Goal: Navigation & Orientation: Find specific page/section

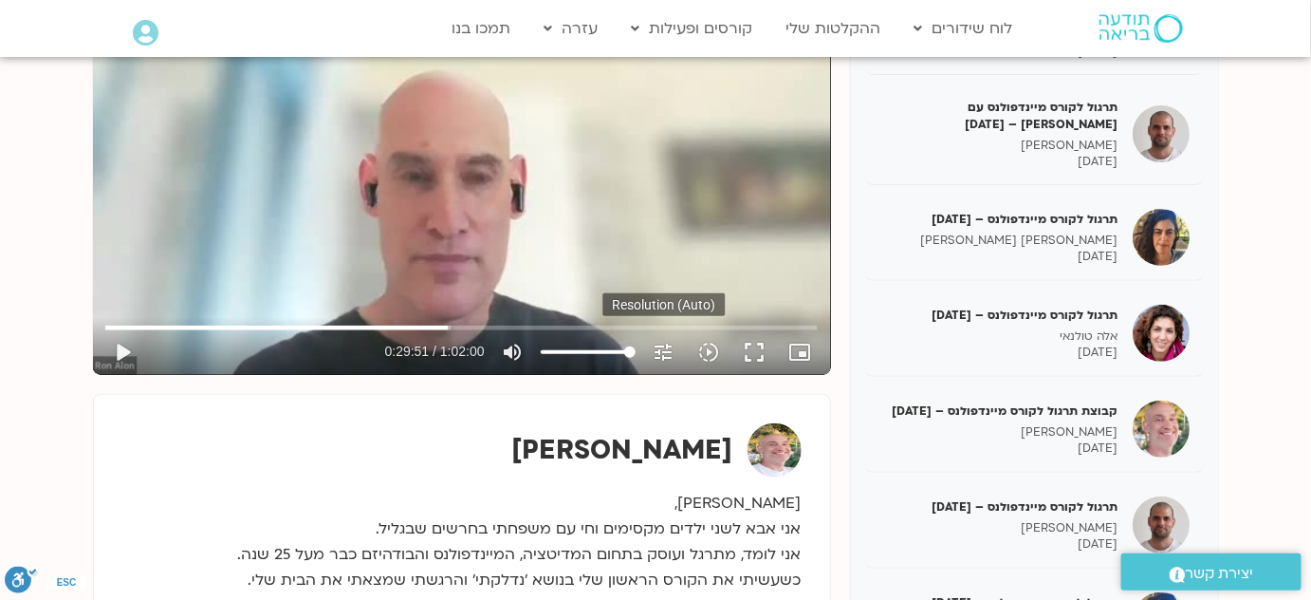
scroll to position [517, 0]
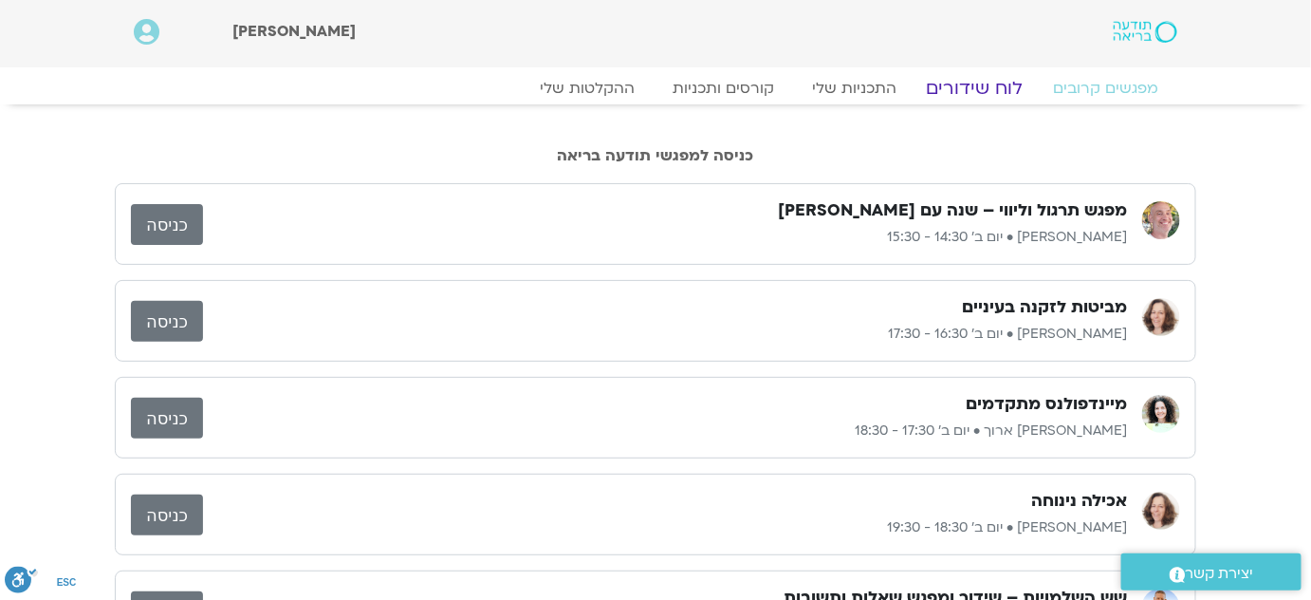
click at [996, 85] on link "לוח שידורים" at bounding box center [975, 88] width 142 height 23
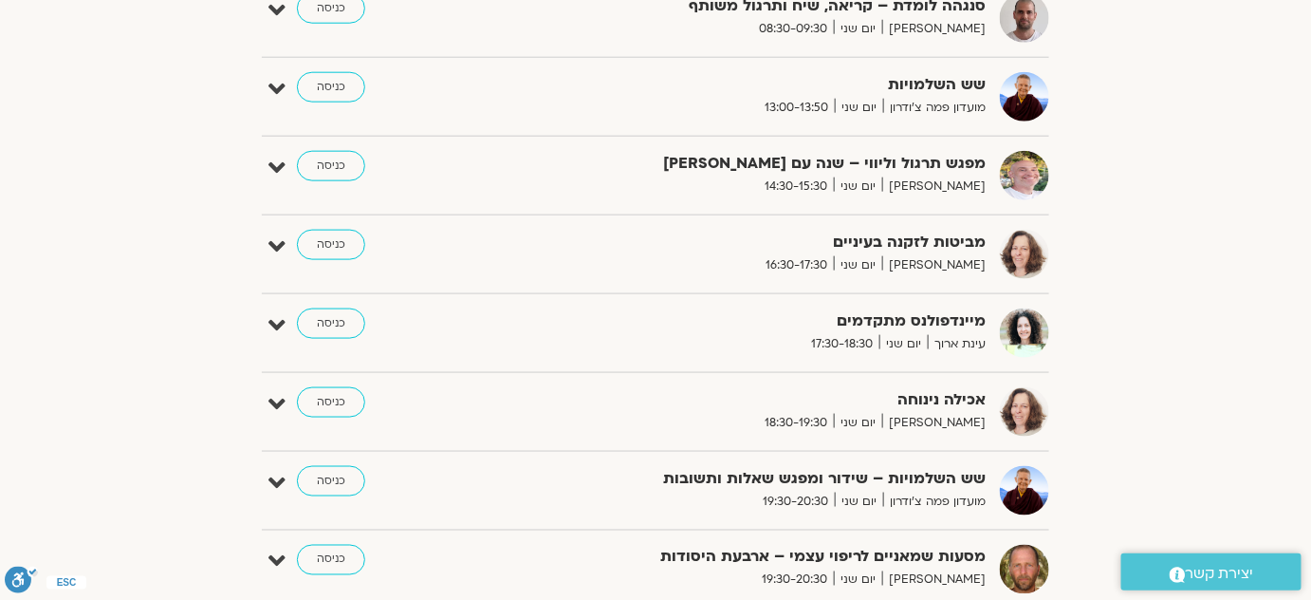
scroll to position [516, 0]
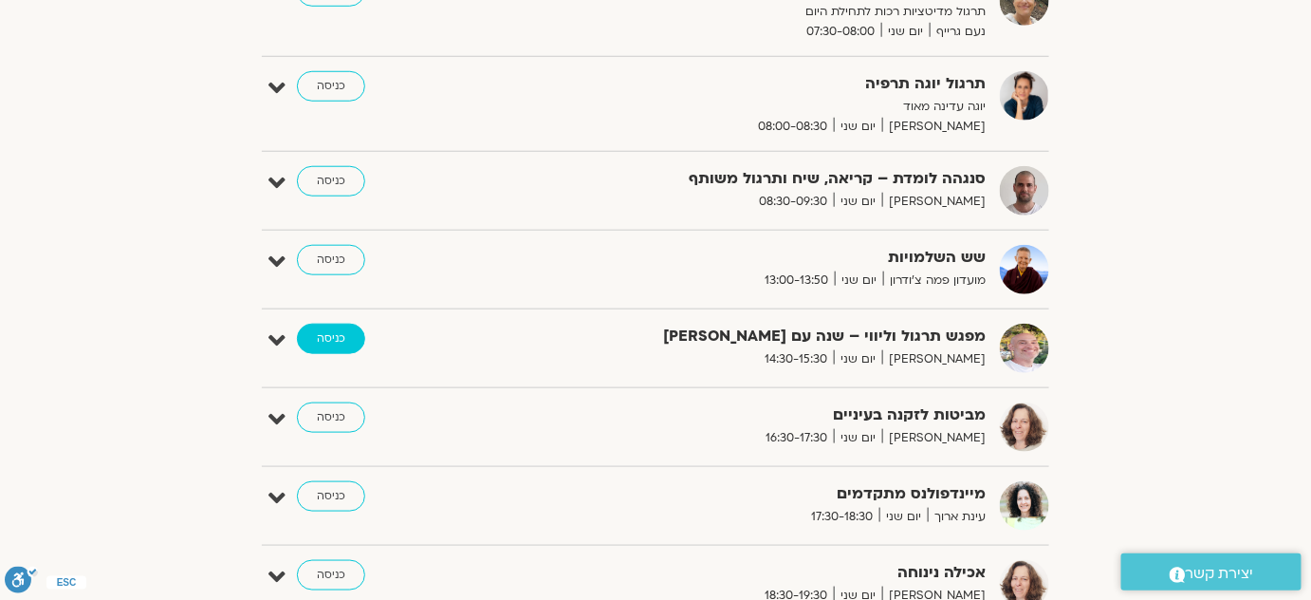
click at [331, 338] on link "כניסה" at bounding box center [331, 338] width 68 height 30
